Goal: Information Seeking & Learning: Learn about a topic

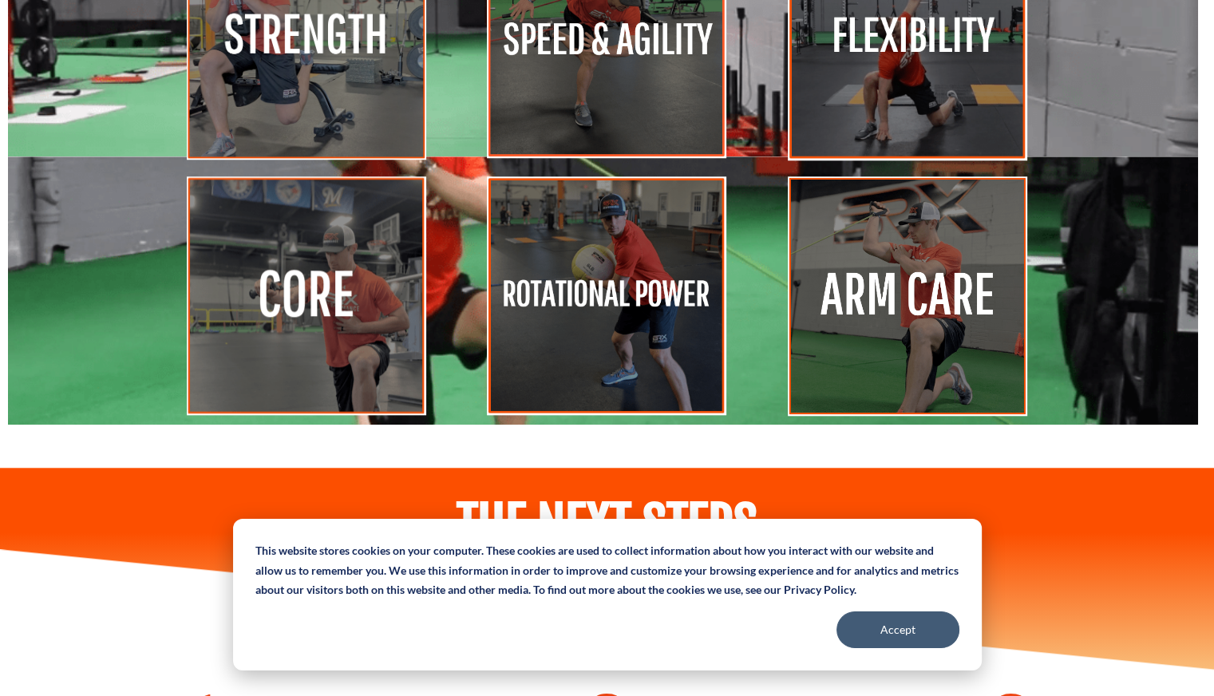
scroll to position [7470, 0]
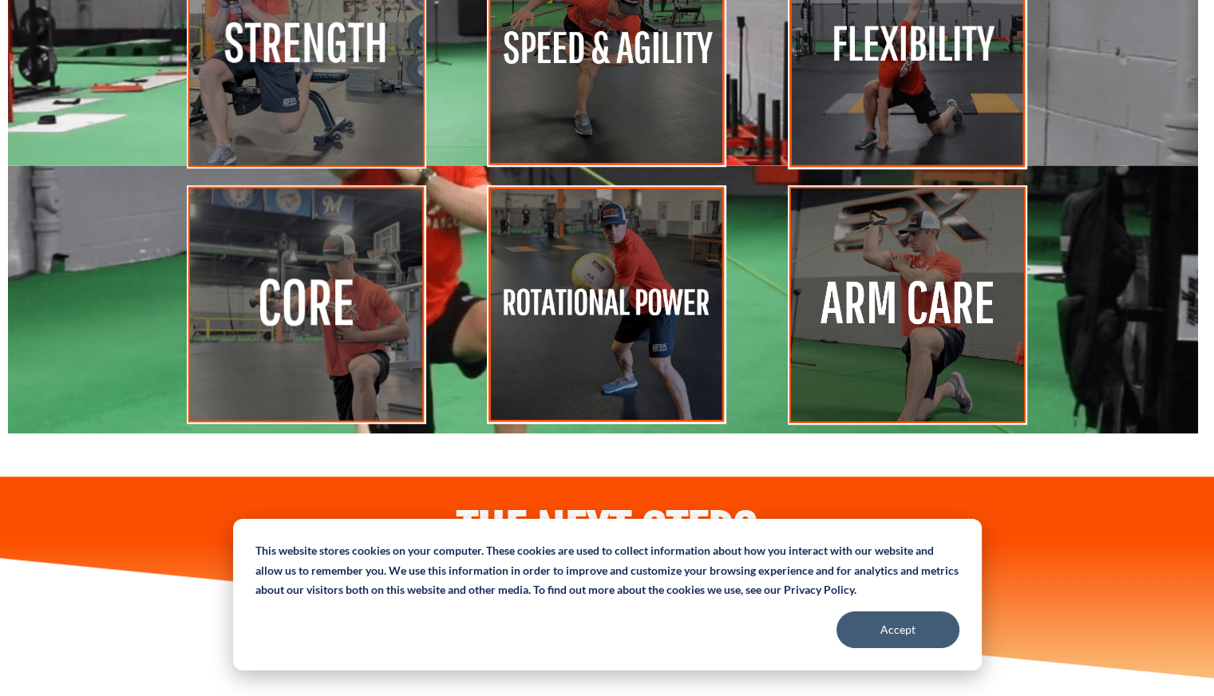
click at [325, 164] on img at bounding box center [306, 47] width 239 height 239
